Goal: Find contact information: Find contact information

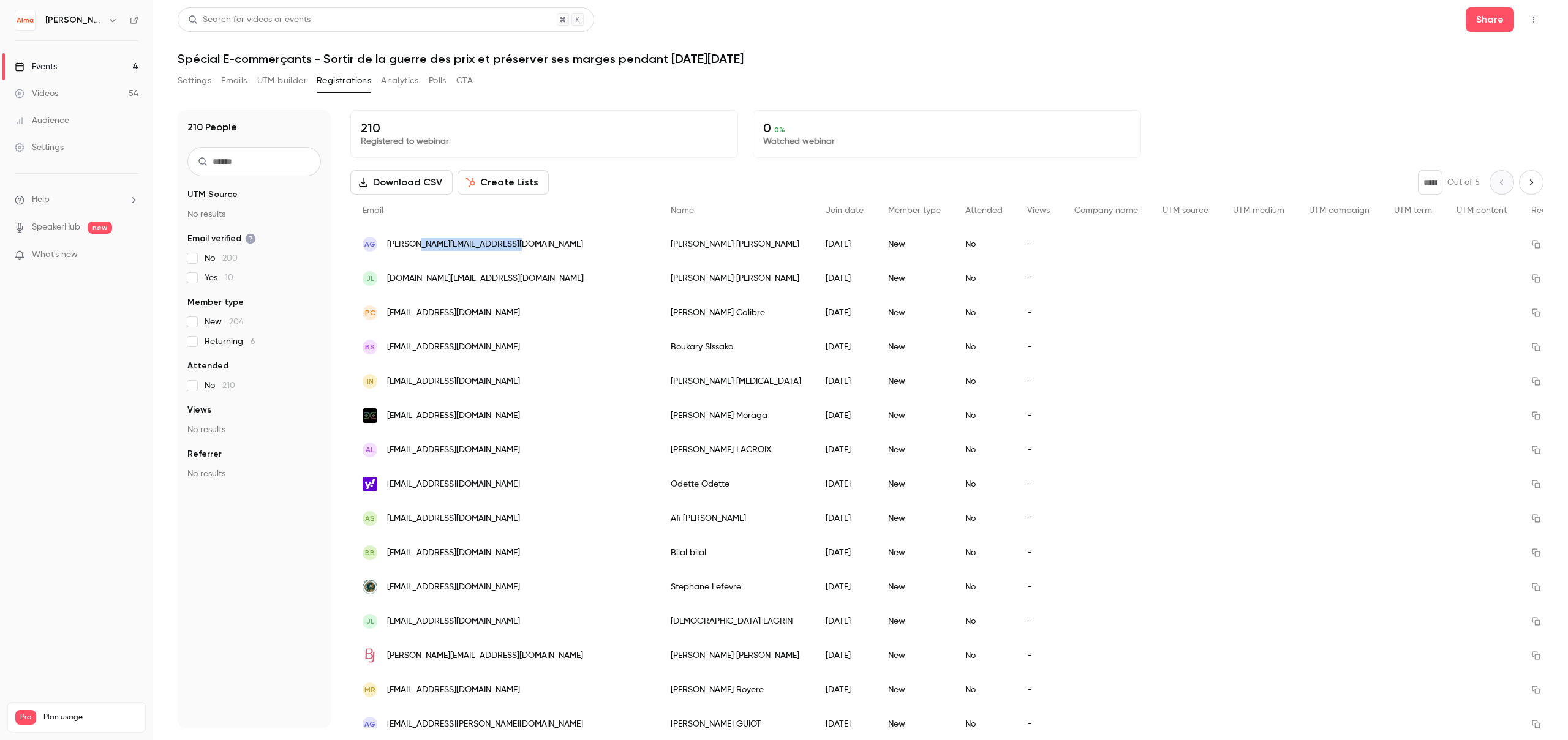
drag, startPoint x: 515, startPoint y: 246, endPoint x: 423, endPoint y: 248, distance: 92.0
click at [423, 248] on div "AG [EMAIL_ADDRESS][DOMAIN_NAME]" at bounding box center [505, 244] width 308 height 35
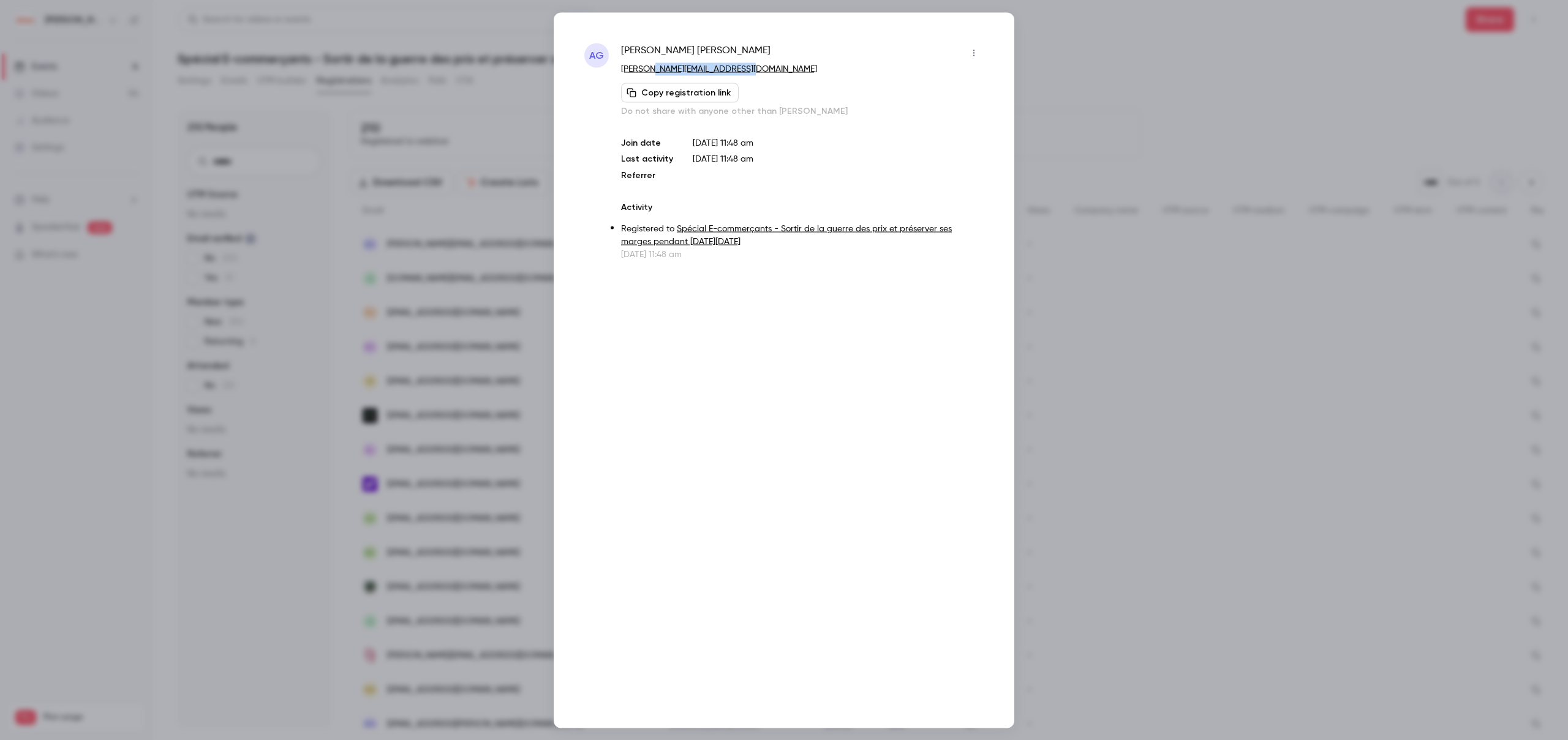
drag, startPoint x: 753, startPoint y: 68, endPoint x: 658, endPoint y: 70, distance: 95.0
click at [658, 70] on p "[PERSON_NAME][EMAIL_ADDRESS][DOMAIN_NAME]" at bounding box center [802, 68] width 363 height 13
click at [1117, 116] on div at bounding box center [784, 370] width 1568 height 740
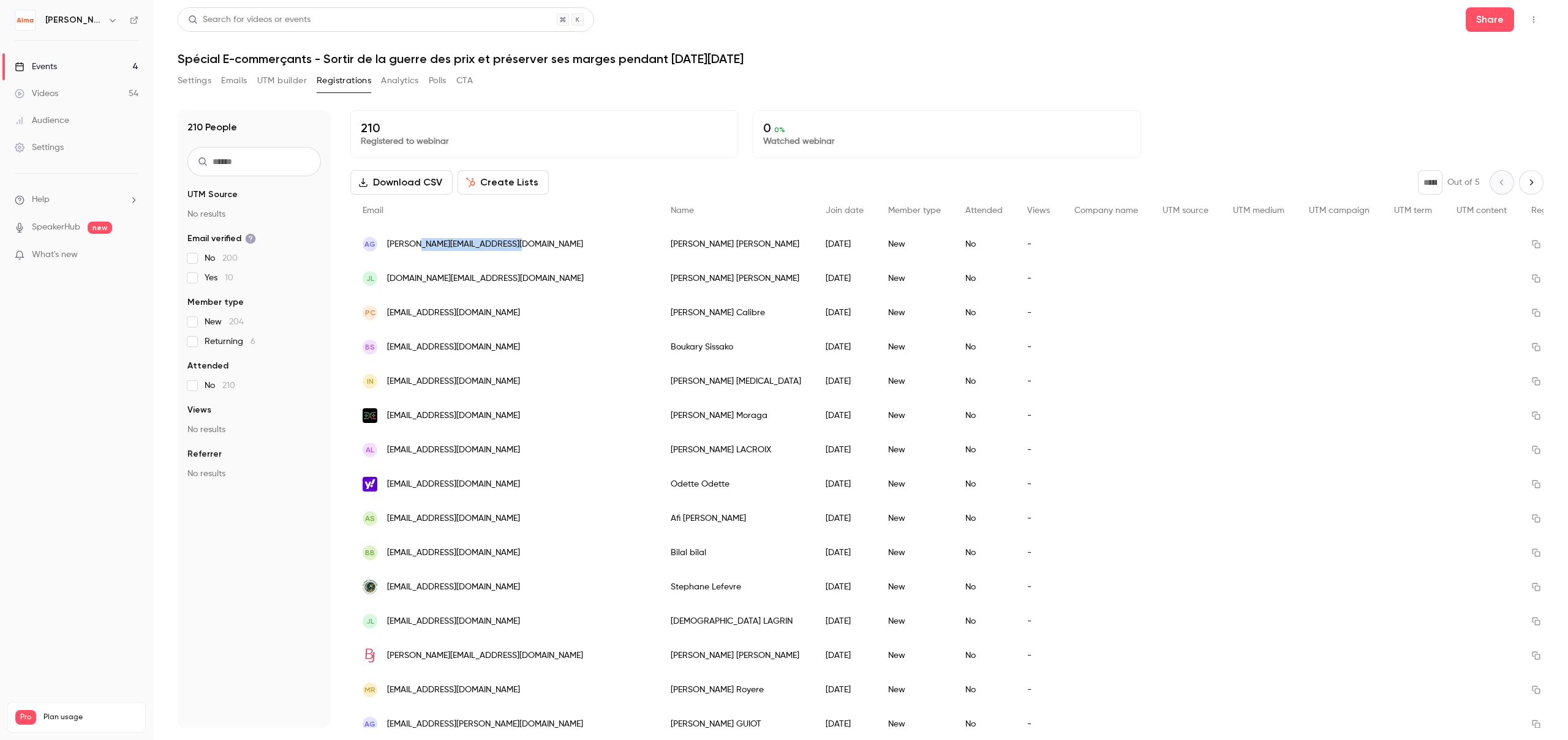
drag, startPoint x: 535, startPoint y: 246, endPoint x: 422, endPoint y: 245, distance: 113.0
click at [422, 245] on div "AG [EMAIL_ADDRESS][DOMAIN_NAME]" at bounding box center [505, 244] width 308 height 35
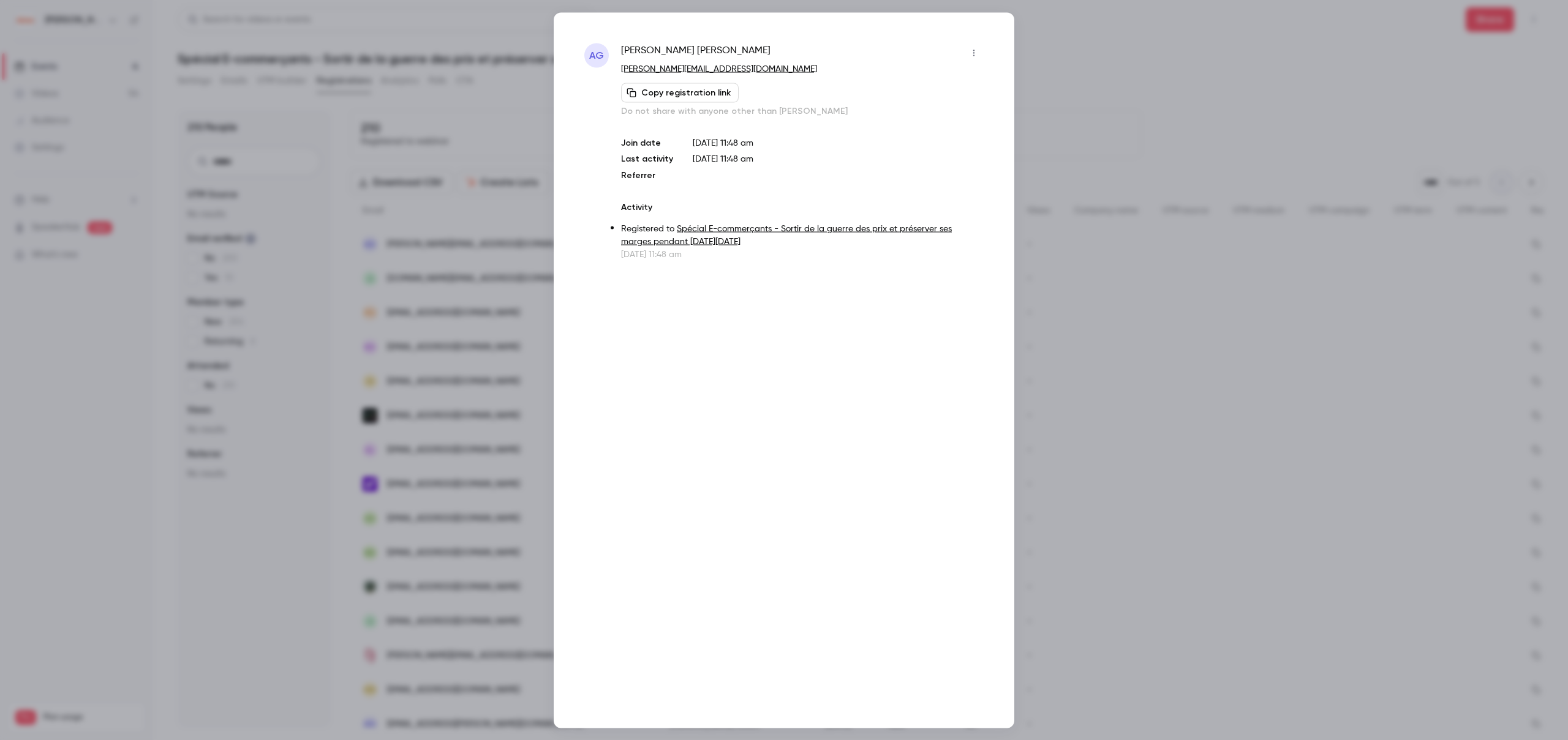
click at [499, 176] on div at bounding box center [784, 370] width 1568 height 740
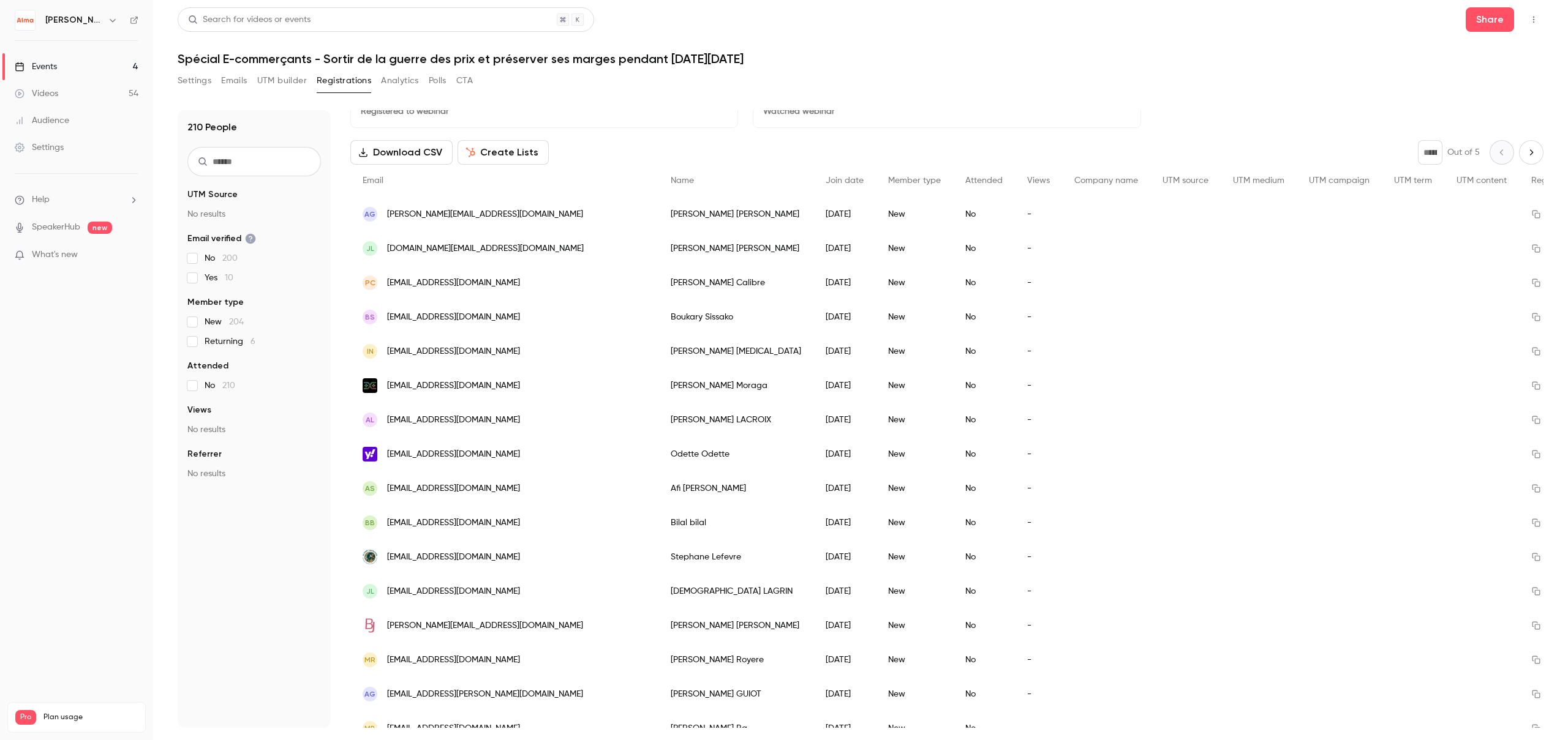
scroll to position [47, 0]
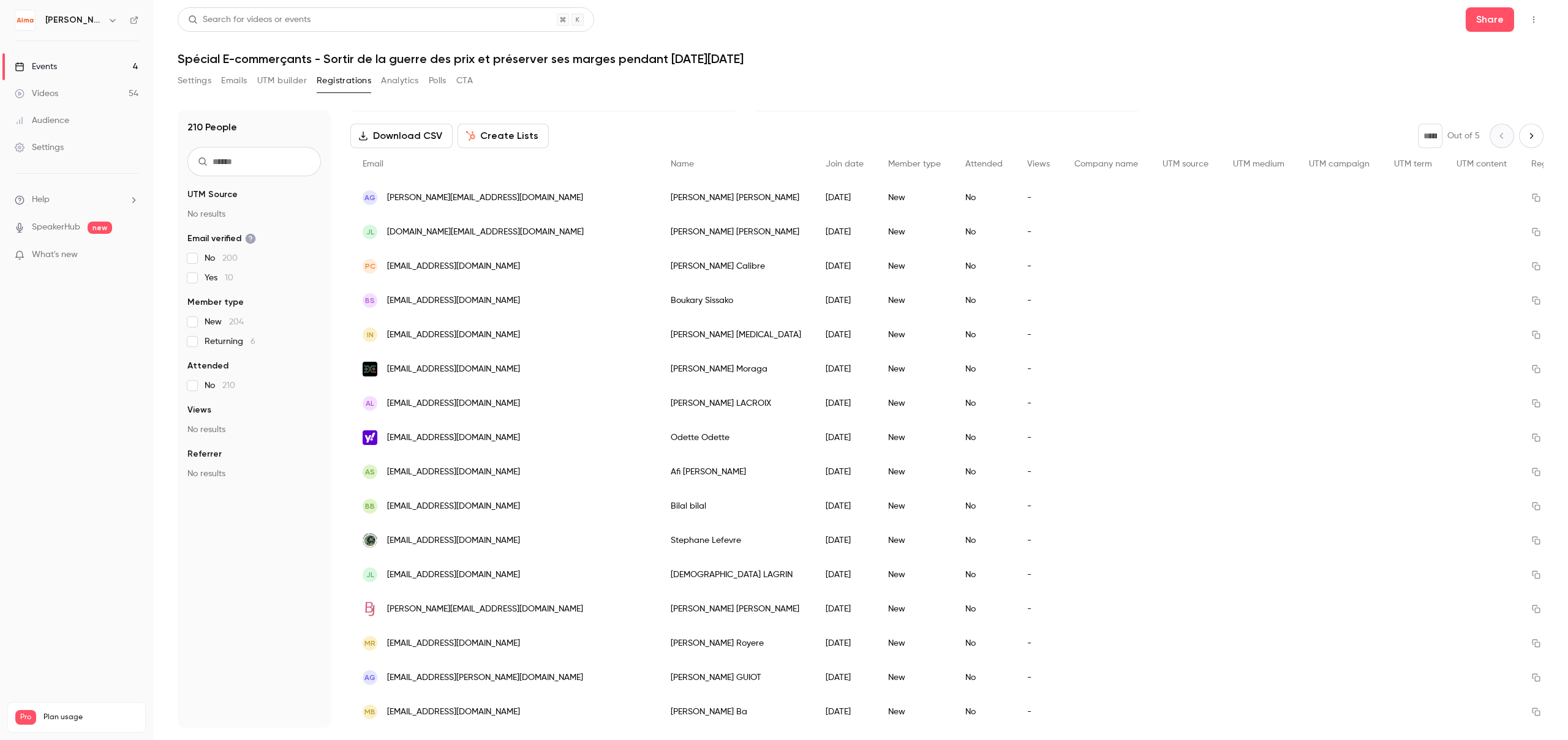
click at [512, 203] on span "[PERSON_NAME][EMAIL_ADDRESS][DOMAIN_NAME]" at bounding box center [485, 197] width 196 height 13
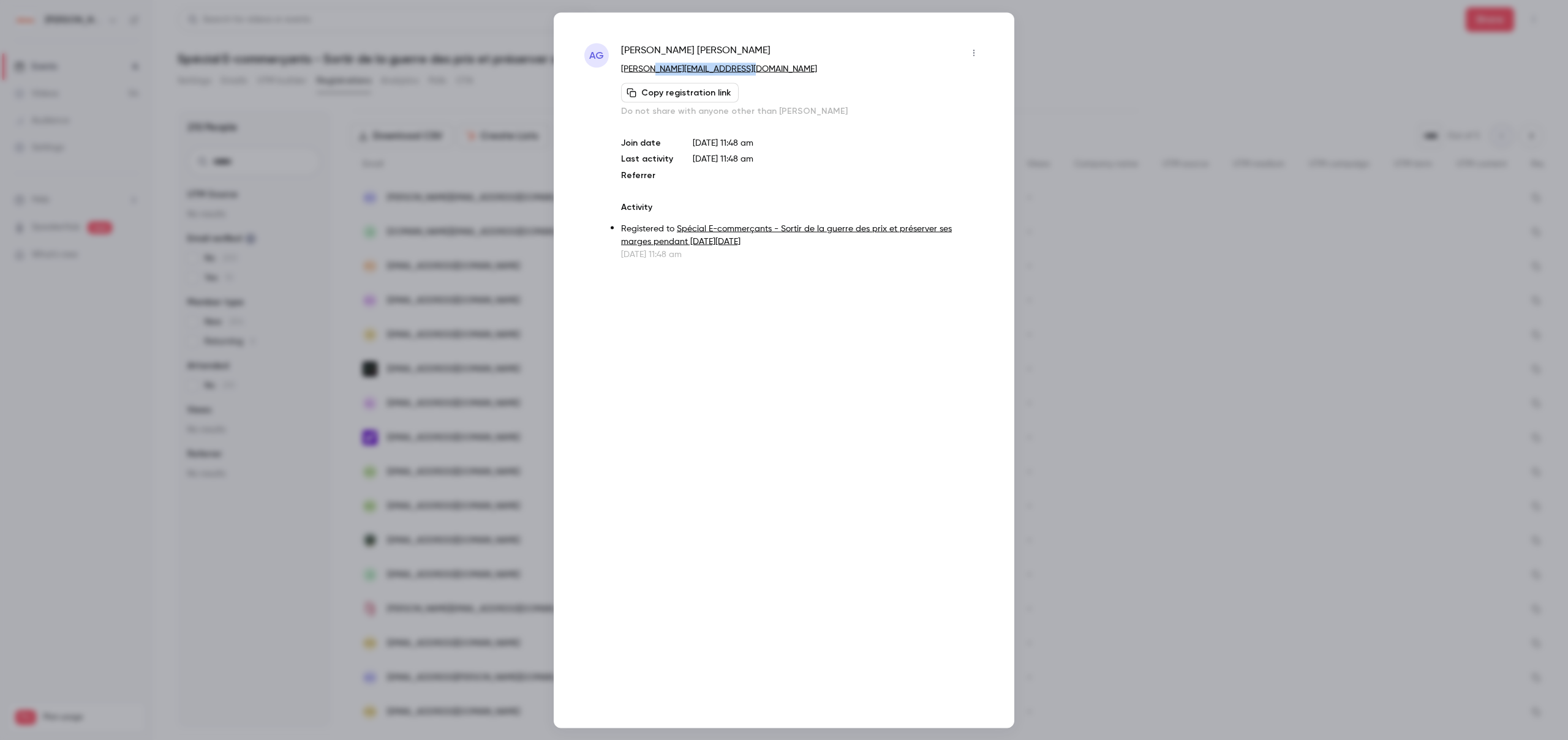
drag, startPoint x: 761, startPoint y: 68, endPoint x: 657, endPoint y: 72, distance: 104.1
click at [657, 72] on p "[PERSON_NAME][EMAIL_ADDRESS][DOMAIN_NAME]" at bounding box center [802, 68] width 363 height 13
click at [1072, 218] on div at bounding box center [784, 370] width 1568 height 740
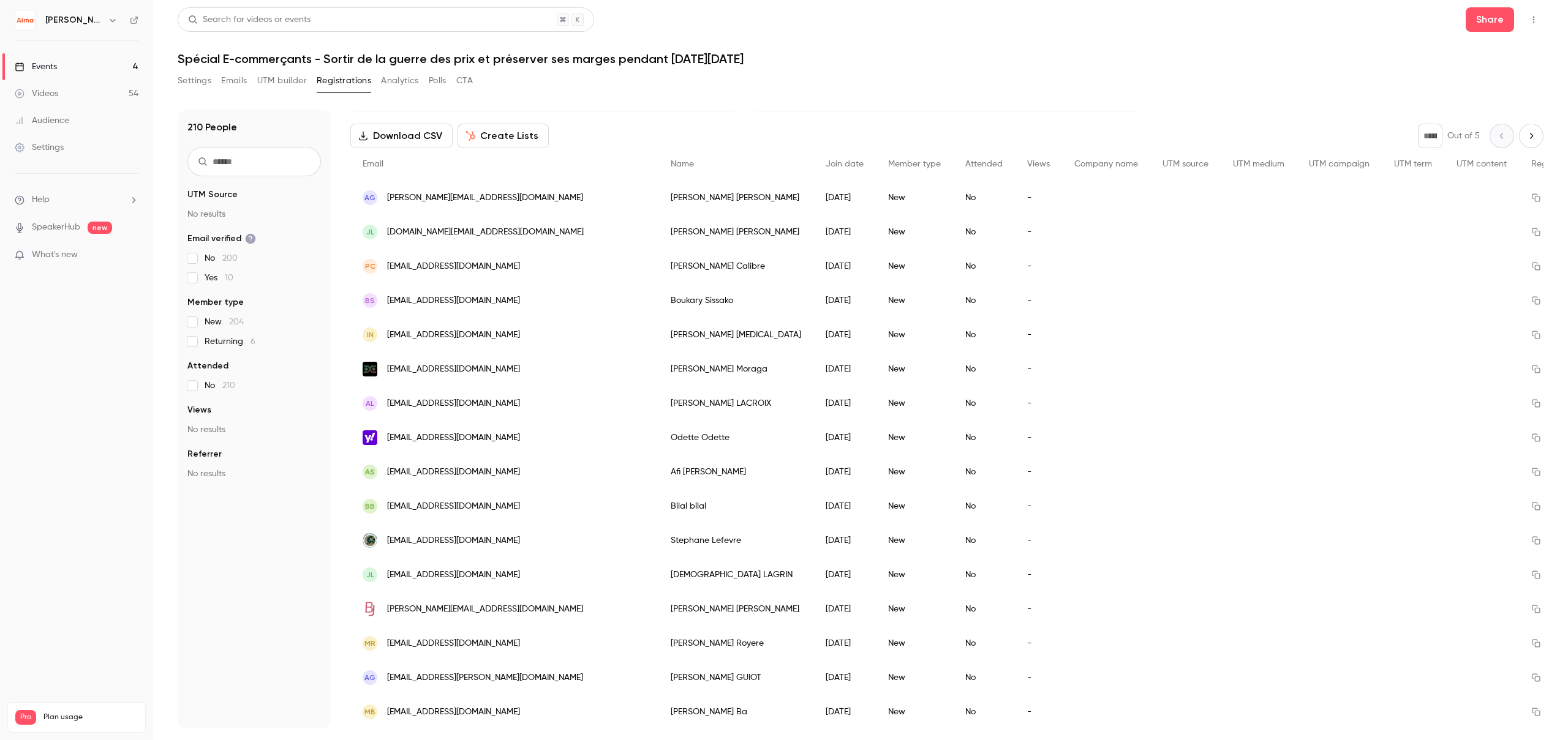
click at [430, 541] on span "[EMAIL_ADDRESS][DOMAIN_NAME]" at bounding box center [453, 540] width 132 height 13
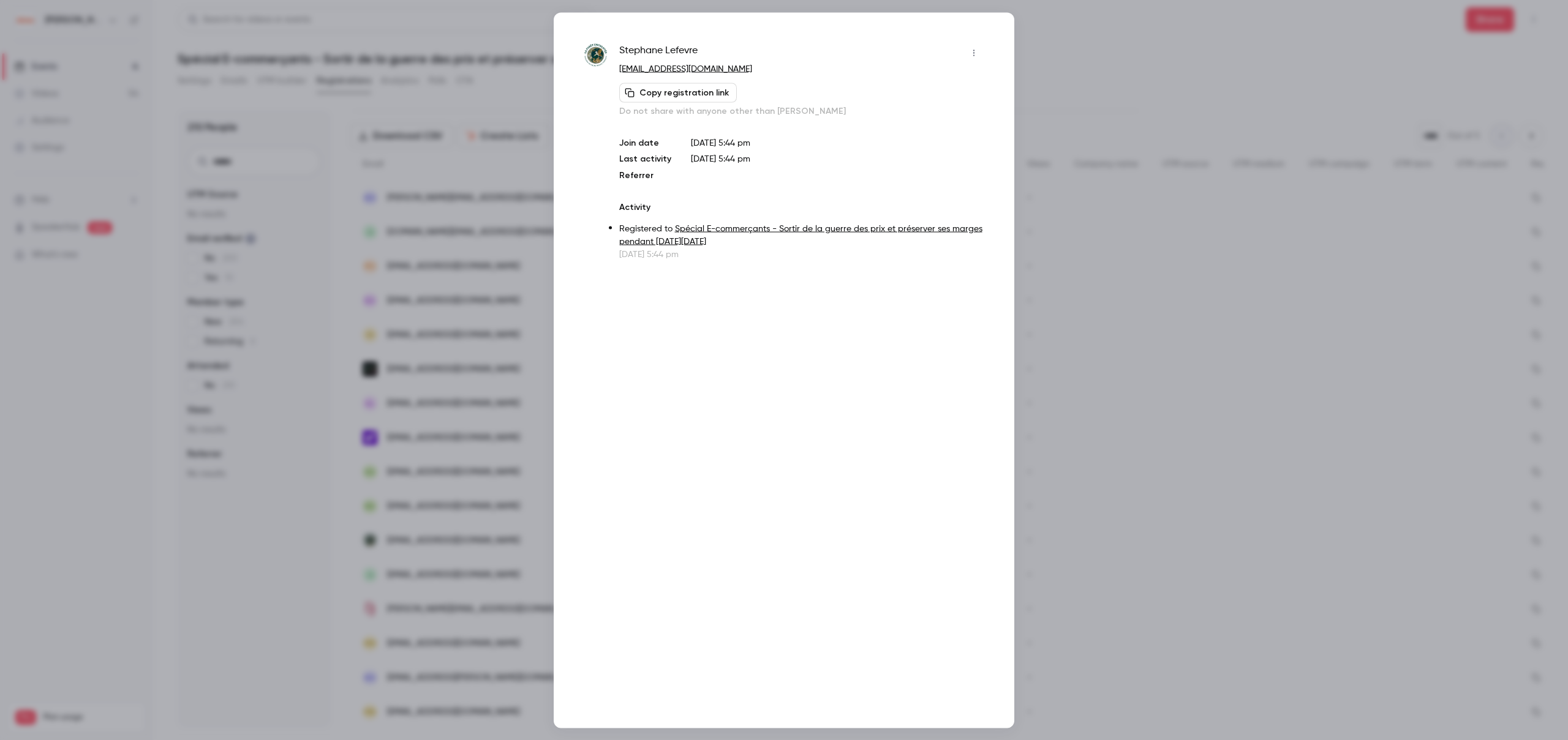
drag, startPoint x: 800, startPoint y: 69, endPoint x: 655, endPoint y: 72, distance: 145.0
click at [655, 72] on p "[EMAIL_ADDRESS][DOMAIN_NAME]" at bounding box center [801, 68] width 365 height 13
